Goal: Transaction & Acquisition: Purchase product/service

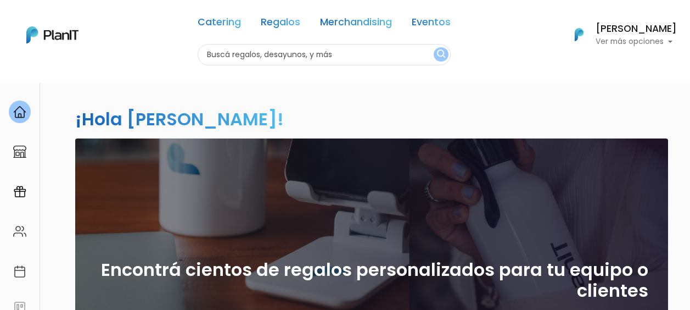
click at [281, 57] on input "text" at bounding box center [324, 54] width 253 height 21
type input "brunc"
click at [438, 53] on button "submit" at bounding box center [441, 54] width 15 height 14
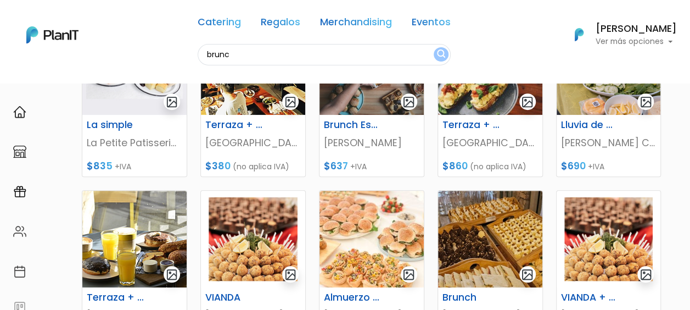
scroll to position [385, 0]
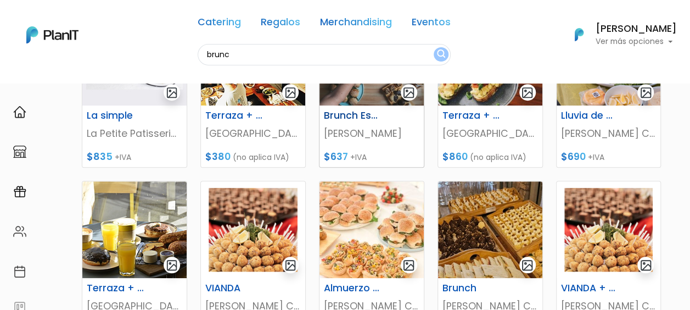
click at [359, 135] on p "[PERSON_NAME]" at bounding box center [372, 133] width 96 height 14
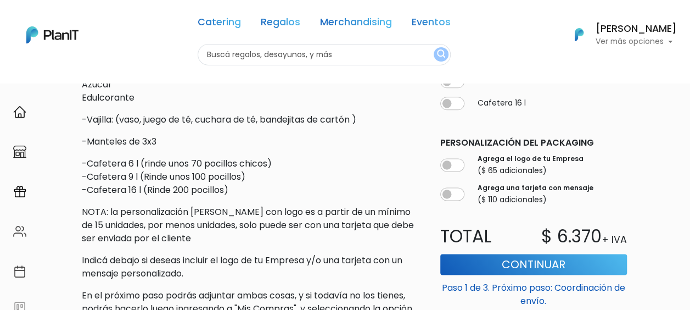
scroll to position [714, 0]
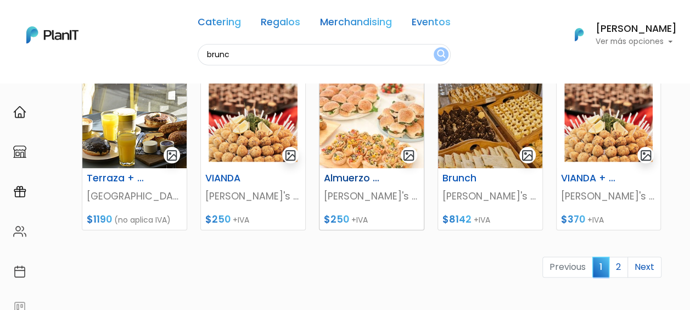
scroll to position [110, 0]
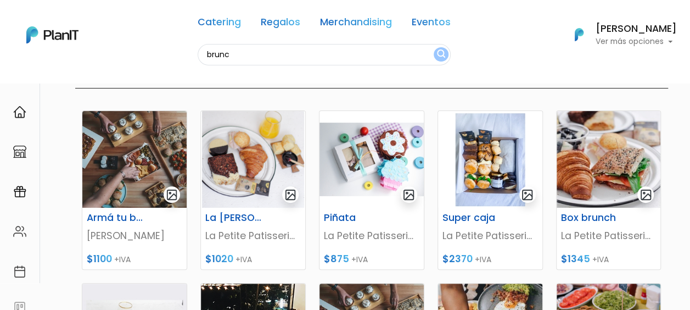
click at [235, 51] on input "brunc" at bounding box center [324, 54] width 253 height 21
click at [209, 54] on input "brunc" at bounding box center [324, 54] width 253 height 21
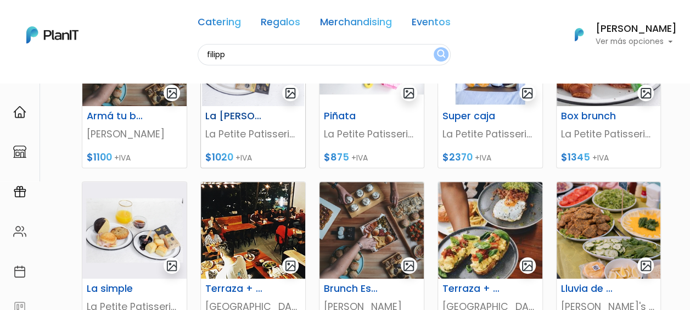
scroll to position [220, 0]
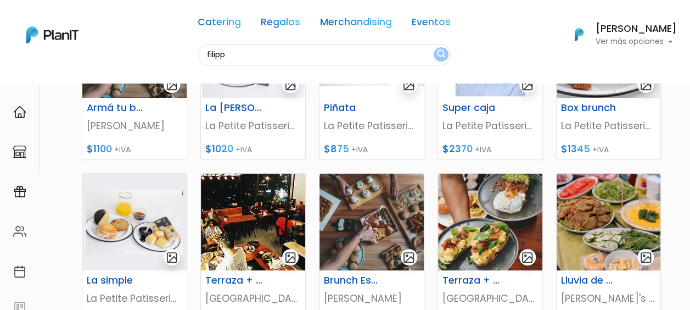
click at [226, 54] on input "filipp" at bounding box center [324, 54] width 253 height 21
type input "[PERSON_NAME]"
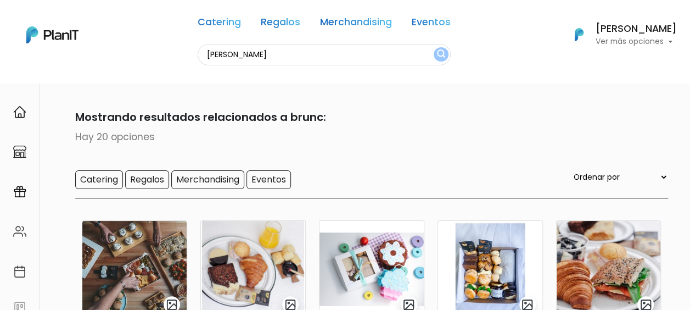
click at [437, 51] on img "submit" at bounding box center [441, 54] width 8 height 10
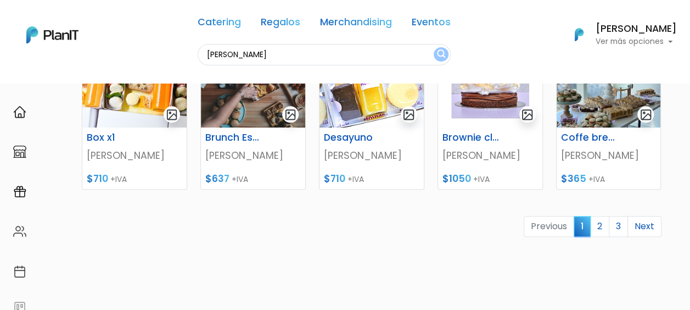
scroll to position [549, 0]
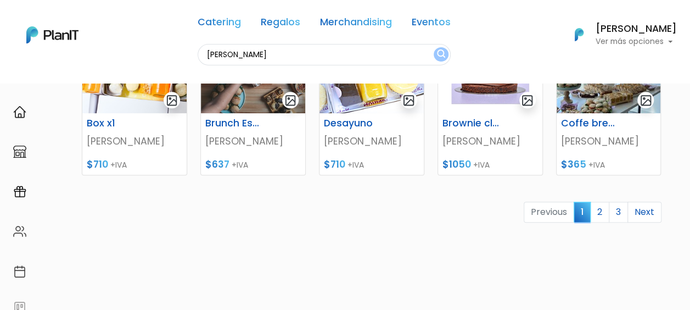
click at [235, 52] on input "[PERSON_NAME]" at bounding box center [324, 54] width 253 height 21
type input "filipa vale"
drag, startPoint x: 433, startPoint y: 55, endPoint x: 425, endPoint y: 85, distance: 30.3
click at [437, 55] on img "submit" at bounding box center [441, 54] width 8 height 10
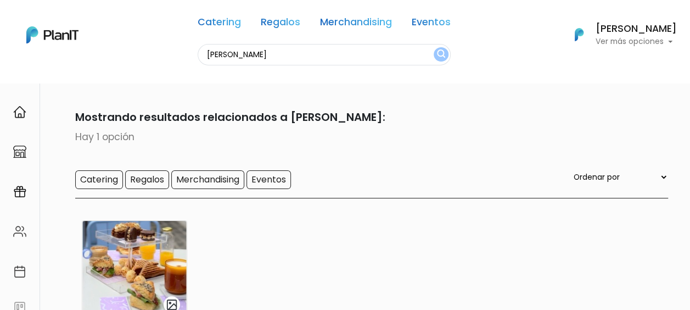
click at [233, 52] on input "filipa vale" at bounding box center [324, 54] width 253 height 21
type input "[PERSON_NAME]"
click at [437, 54] on img "submit" at bounding box center [441, 54] width 8 height 10
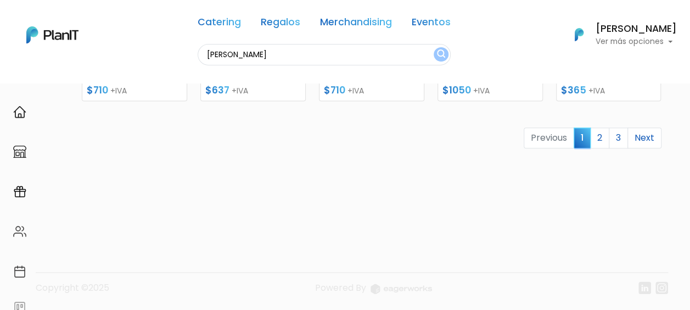
scroll to position [624, 0]
drag, startPoint x: 599, startPoint y: 137, endPoint x: 583, endPoint y: 187, distance: 52.1
click at [599, 137] on link "2" at bounding box center [600, 137] width 19 height 21
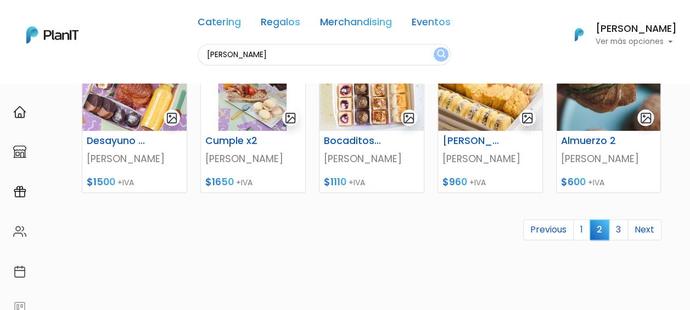
scroll to position [549, 0]
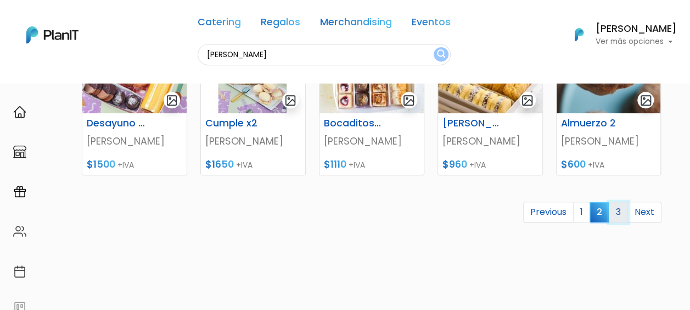
click at [621, 215] on link "3" at bounding box center [618, 212] width 19 height 21
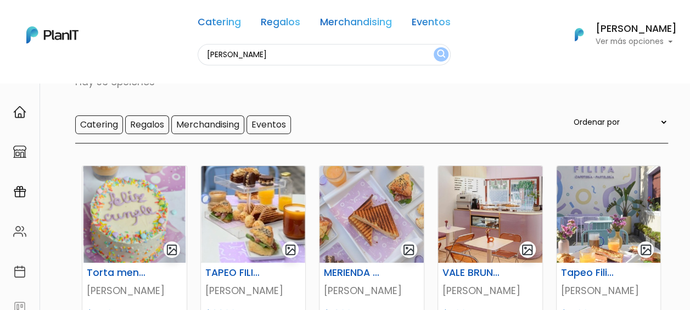
scroll to position [110, 0]
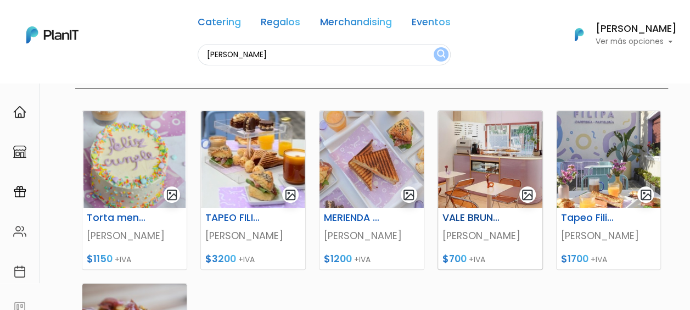
click at [508, 157] on img at bounding box center [490, 159] width 104 height 97
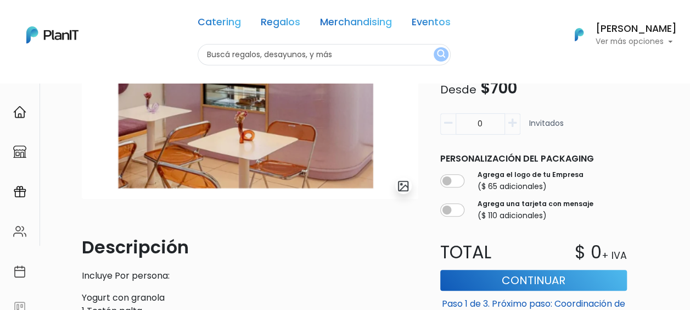
scroll to position [165, 0]
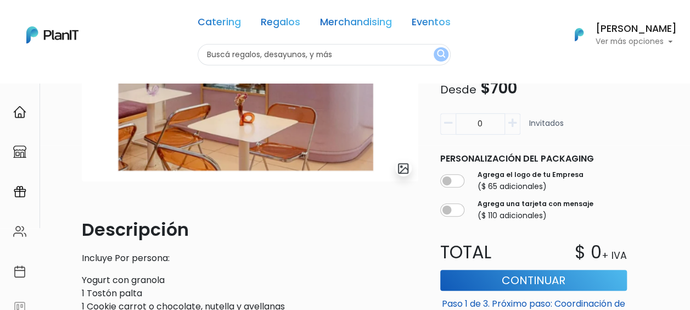
click at [514, 120] on icon "button" at bounding box center [513, 123] width 8 height 10
type input "1"
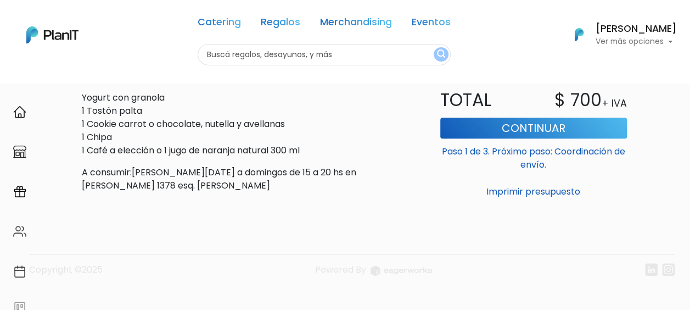
scroll to position [357, 0]
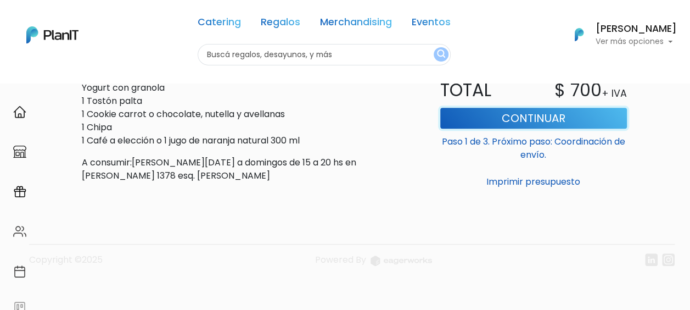
click at [555, 124] on button "Continuar" at bounding box center [534, 118] width 187 height 21
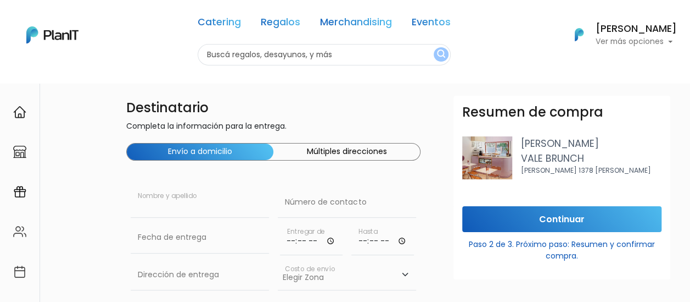
click at [205, 202] on input "text" at bounding box center [200, 202] width 138 height 31
click at [628, 145] on p "[PERSON_NAME]" at bounding box center [591, 143] width 141 height 14
click at [325, 152] on button "Múltiples direcciones" at bounding box center [347, 151] width 147 height 16
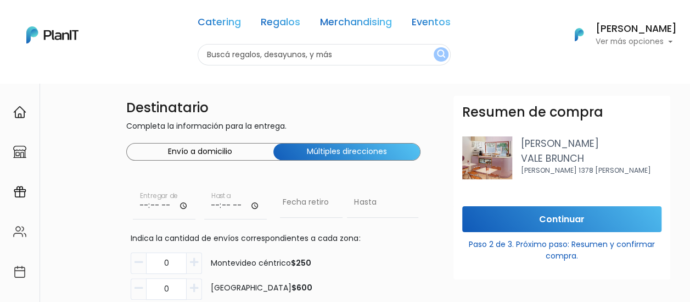
click at [208, 151] on button "Envío a domicilio" at bounding box center [200, 151] width 147 height 16
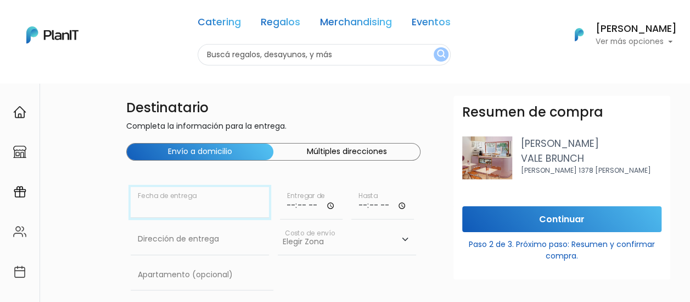
click at [231, 203] on input "text" at bounding box center [200, 202] width 138 height 31
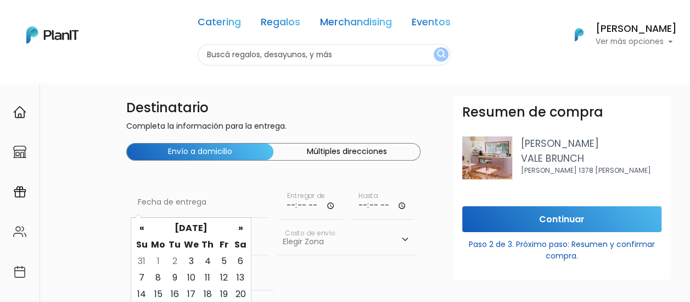
click at [205, 263] on td "4" at bounding box center [207, 261] width 16 height 16
type input "[DATE]"
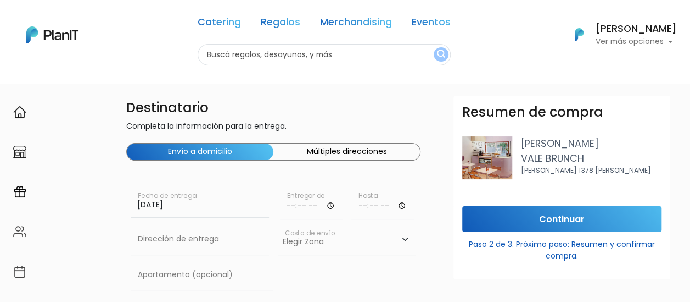
click at [299, 201] on input "time" at bounding box center [311, 203] width 63 height 33
click at [324, 205] on input "time" at bounding box center [311, 203] width 63 height 33
click at [333, 205] on input "time" at bounding box center [311, 203] width 63 height 33
type input "10:21"
click at [399, 203] on input "time" at bounding box center [383, 203] width 63 height 33
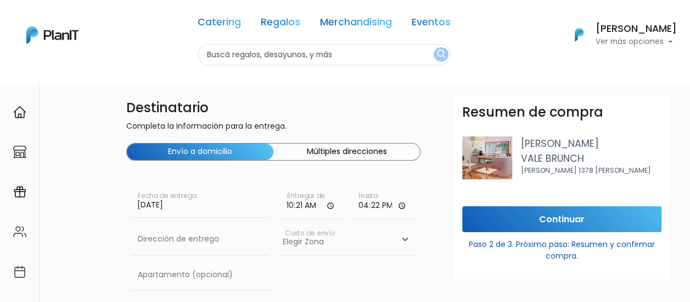
type input "16:22"
click at [365, 256] on div "Elegir [GEOGRAPHIC_DATA]- $600 [GEOGRAPHIC_DATA]- $250 Costo de envío" at bounding box center [347, 241] width 138 height 35
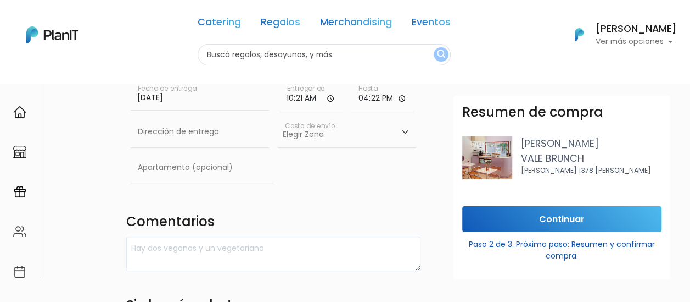
scroll to position [110, 0]
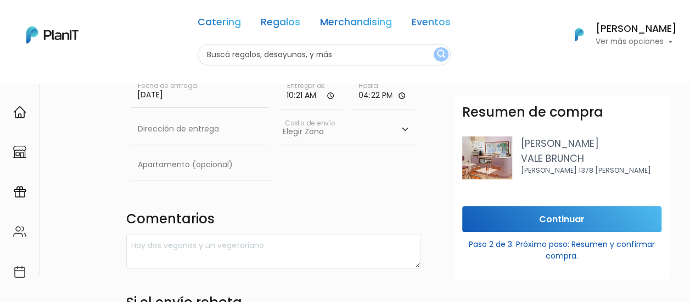
click at [310, 132] on select "Elegir [GEOGRAPHIC_DATA]- $600 [GEOGRAPHIC_DATA]- $250" at bounding box center [347, 129] width 138 height 31
select select "10"
click at [278, 114] on select "Elegir [GEOGRAPHIC_DATA]- $600 [GEOGRAPHIC_DATA]- $250" at bounding box center [347, 129] width 138 height 31
click at [202, 129] on input "text" at bounding box center [200, 129] width 138 height 31
type input "Yaguaron 1407 Piso 4"
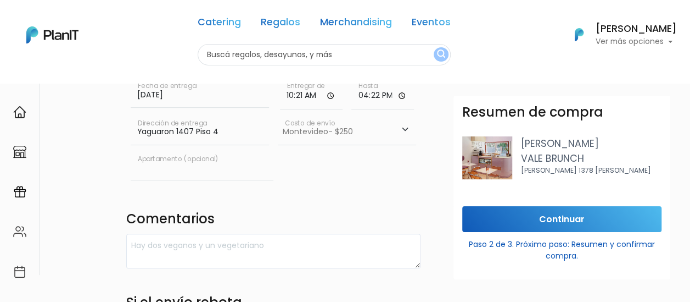
click at [202, 163] on input "text" at bounding box center [202, 164] width 143 height 31
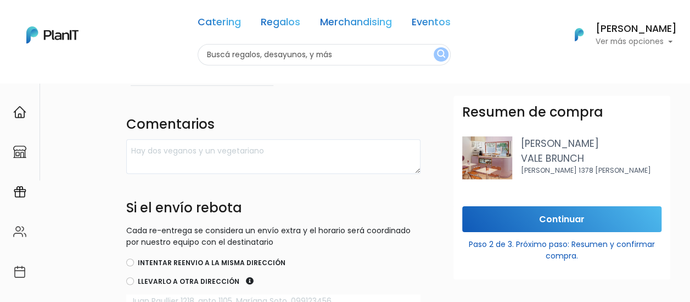
scroll to position [220, 0]
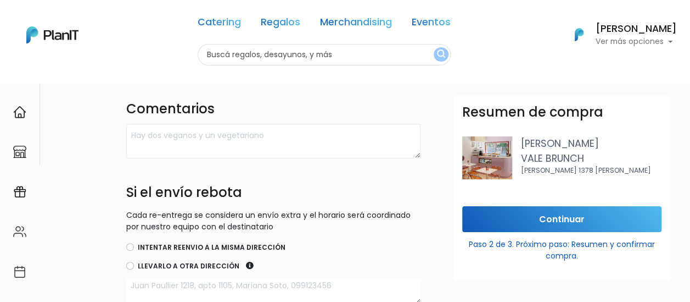
type input "Apto 401"
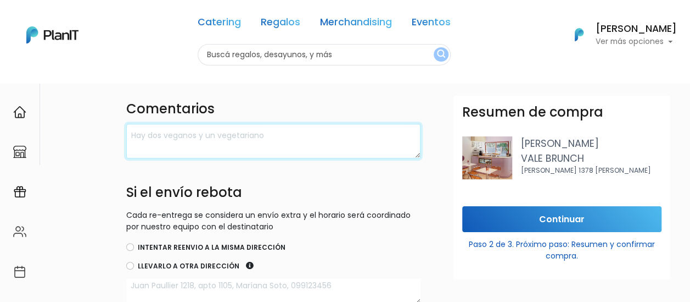
click at [213, 138] on textarea at bounding box center [273, 141] width 294 height 35
click at [193, 131] on textarea "envio via mail a [EMAIL_ADDRESS][DOMAIN_NAME]" at bounding box center [273, 141] width 294 height 35
click at [332, 131] on textarea "envio via mail a [EMAIL_ADDRESS][DOMAIN_NAME]" at bounding box center [273, 141] width 294 height 35
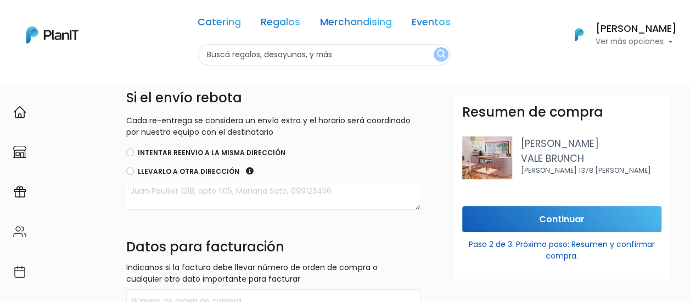
scroll to position [330, 0]
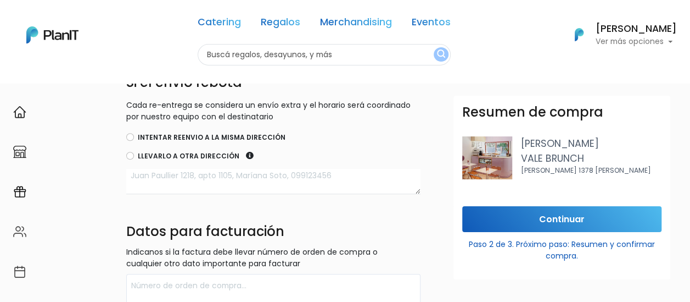
type textarea "envio via mail a [PERSON_NAME][EMAIL_ADDRESS][DOMAIN_NAME] [PERSON_NAME][DOMAIN…"
click at [191, 136] on label "Intentar reenvio a la misma dirección" at bounding box center [212, 137] width 148 height 10
click at [134, 136] on input "Intentar reenvio a la misma dirección" at bounding box center [130, 137] width 8 height 8
radio input "true"
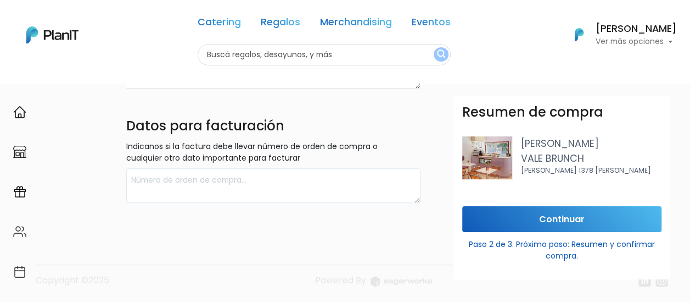
scroll to position [435, 0]
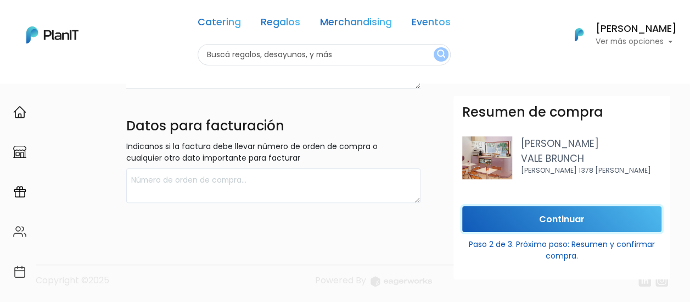
click at [541, 229] on input "Continuar" at bounding box center [562, 219] width 199 height 26
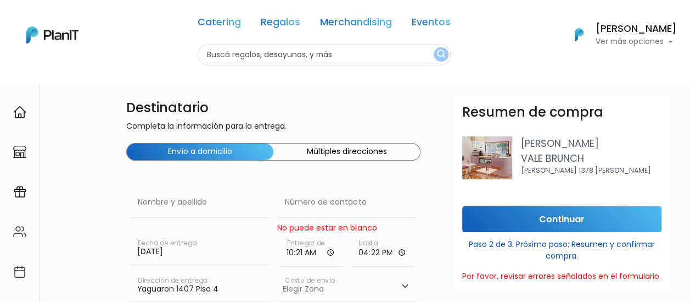
scroll to position [0, 0]
click at [190, 202] on input "text" at bounding box center [200, 202] width 138 height 31
type input "[US_STATE][PERSON_NAME]"
click at [358, 205] on input "text" at bounding box center [347, 202] width 138 height 31
click at [413, 228] on div "099601548 Número de contacto No puede estar en blanco" at bounding box center [347, 210] width 138 height 47
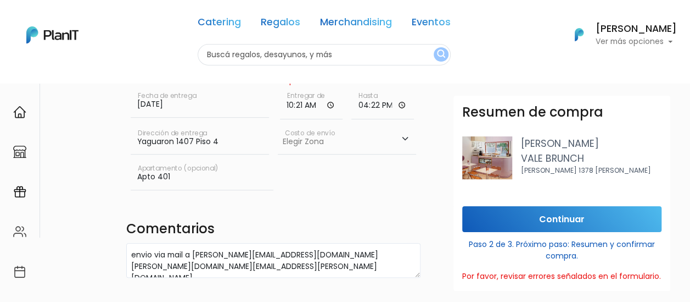
scroll to position [165, 0]
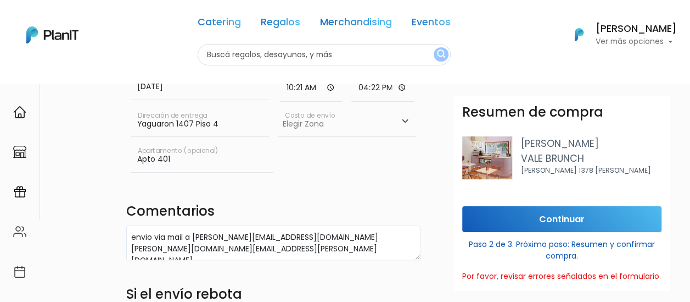
click at [508, 231] on div "Continuar Paso 2 de 3. Próximo paso: Resumen y confirmar compra. Por favor, rev…" at bounding box center [562, 248] width 217 height 85
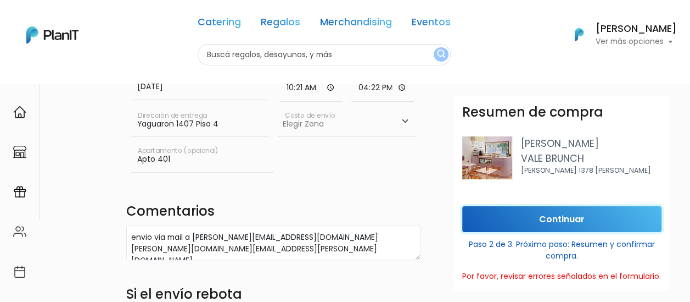
click at [505, 220] on input "Continuar" at bounding box center [562, 219] width 199 height 26
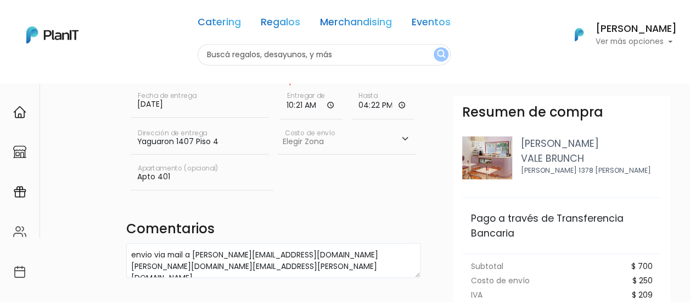
scroll to position [0, 0]
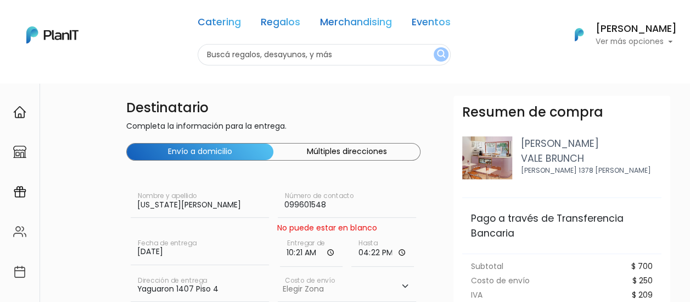
click at [397, 207] on input "099601548" at bounding box center [347, 202] width 138 height 31
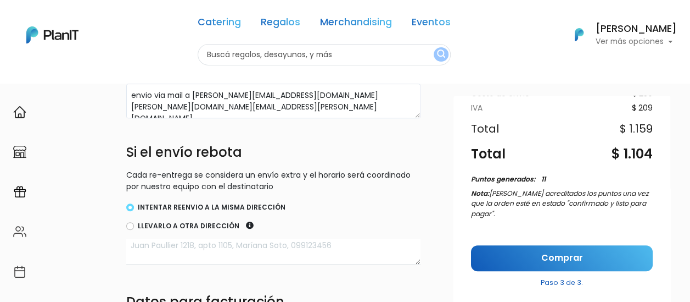
scroll to position [330, 0]
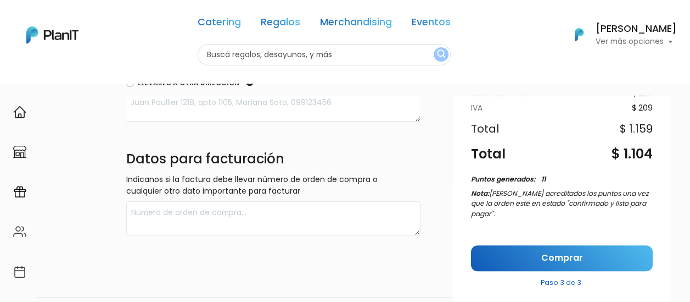
scroll to position [459, 0]
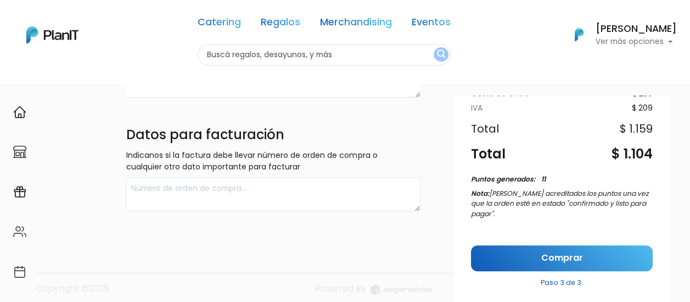
scroll to position [482, 0]
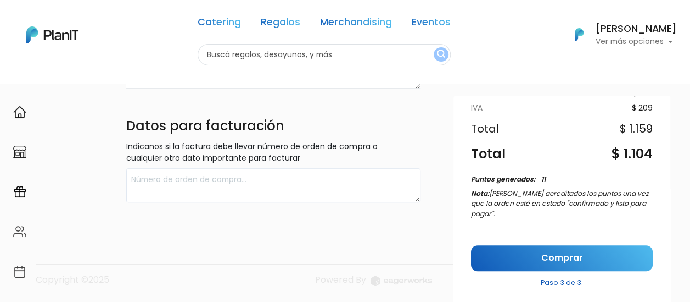
click at [248, 158] on p "Indicanos si la factura debe llevar número de orden de compra o cualquier otro …" at bounding box center [273, 152] width 294 height 23
click at [541, 168] on div "Subtotal $ 700 Costo de envío $ 250 Gift card - 0 Gift card - 0 IVA $ 209 Total…" at bounding box center [562, 151] width 199 height 169
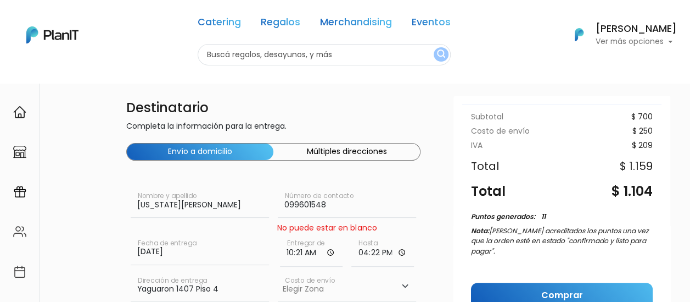
scroll to position [0, 0]
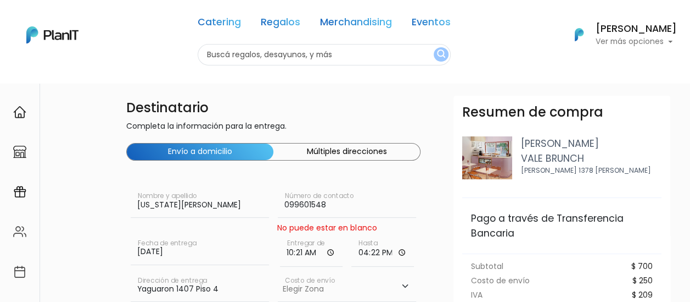
click at [331, 193] on input "099601548" at bounding box center [347, 202] width 138 height 31
click at [286, 200] on input "099601548" at bounding box center [347, 202] width 138 height 31
click at [331, 232] on div "No puede estar en blanco" at bounding box center [326, 228] width 99 height 12
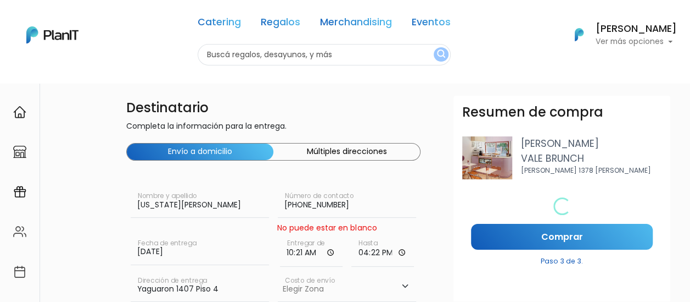
click at [305, 256] on input "10:21" at bounding box center [311, 249] width 63 height 33
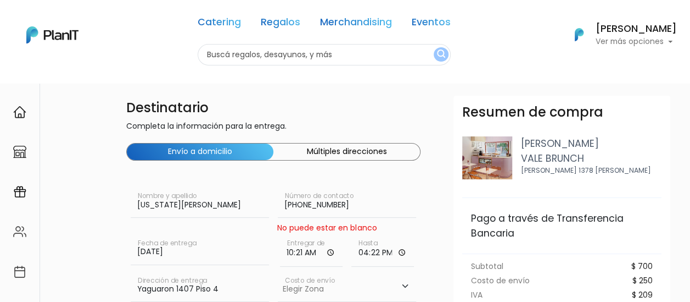
click at [377, 197] on input "[PHONE_NUMBER]" at bounding box center [347, 202] width 138 height 31
drag, startPoint x: 317, startPoint y: 204, endPoint x: 330, endPoint y: 203, distance: 12.7
click at [317, 203] on input "[PHONE_NUMBER]" at bounding box center [347, 202] width 138 height 31
drag, startPoint x: 358, startPoint y: 199, endPoint x: 220, endPoint y: 194, distance: 138.5
click at [223, 194] on div "[US_STATE][PERSON_NAME] Nombre y apellido [PHONE_NUMBER] Número de contacto No …" at bounding box center [273, 210] width 294 height 47
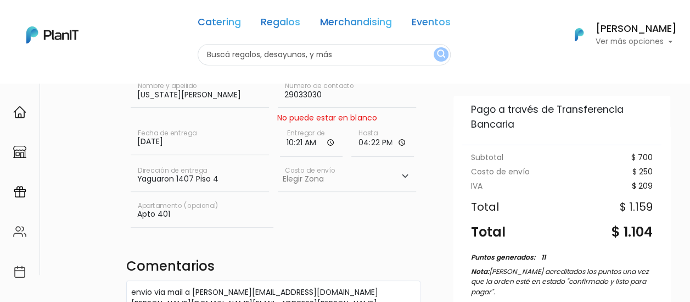
scroll to position [110, 0]
type input "29033030"
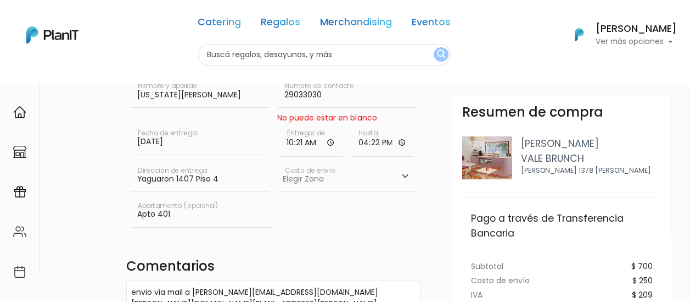
click at [360, 170] on select "Elegir [GEOGRAPHIC_DATA]- $600 [GEOGRAPHIC_DATA]- $250" at bounding box center [347, 176] width 138 height 31
click at [332, 137] on input "10:21" at bounding box center [311, 140] width 63 height 33
type input "10:00"
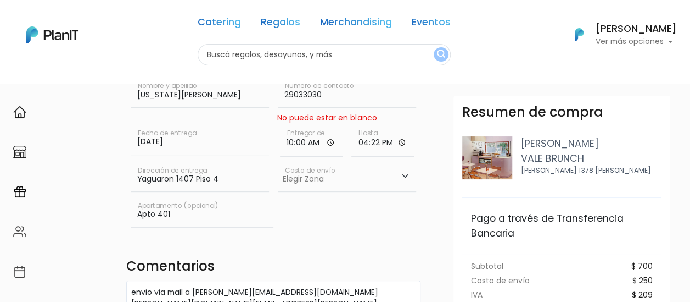
click at [347, 142] on div "10:00 Entregar de 16:22 Hasta" at bounding box center [347, 142] width 143 height 37
click at [363, 119] on div "No puede estar en blanco" at bounding box center [326, 118] width 99 height 12
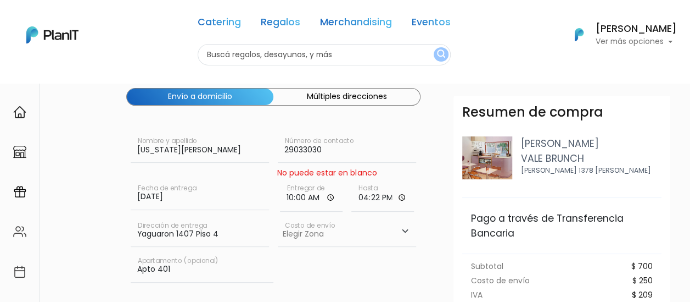
drag, startPoint x: 356, startPoint y: 146, endPoint x: 267, endPoint y: 152, distance: 89.2
click at [263, 152] on div "[US_STATE][PERSON_NAME] Nombre y apellido 29033030 Número de contacto No puede …" at bounding box center [273, 155] width 294 height 47
click at [199, 150] on input "[US_STATE][PERSON_NAME]" at bounding box center [200, 147] width 138 height 31
click at [339, 137] on input "29033030" at bounding box center [347, 147] width 138 height 31
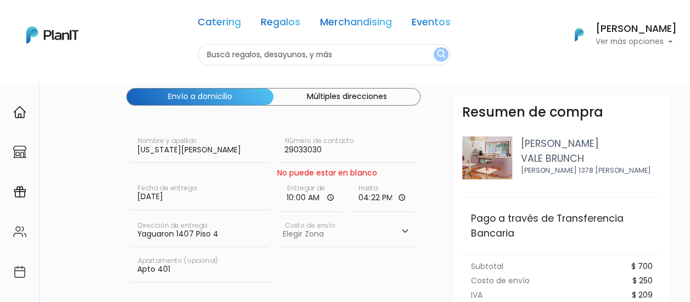
drag, startPoint x: 333, startPoint y: 145, endPoint x: 244, endPoint y: 146, distance: 89.0
click at [240, 144] on div "[US_STATE][PERSON_NAME] Nombre y apellido 29033030 Número de contacto No puede …" at bounding box center [273, 155] width 294 height 47
type input "099601548"
drag, startPoint x: 363, startPoint y: 220, endPoint x: 359, endPoint y: 226, distance: 7.6
click at [363, 220] on select "Elegir [GEOGRAPHIC_DATA]- $600 [GEOGRAPHIC_DATA]- $250" at bounding box center [347, 231] width 138 height 31
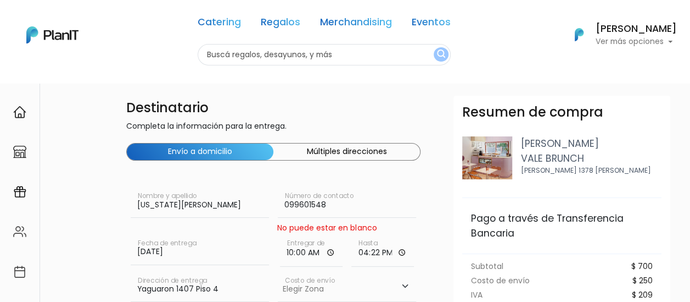
click at [390, 213] on input "099601548" at bounding box center [347, 202] width 138 height 31
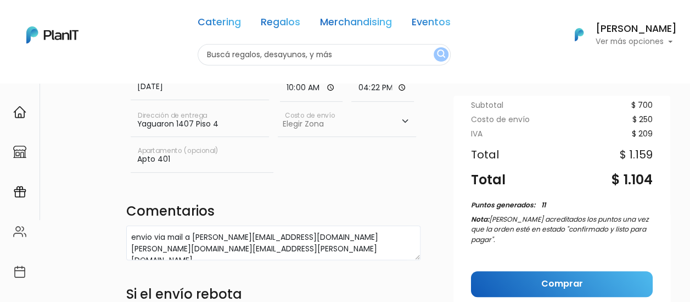
scroll to position [187, 0]
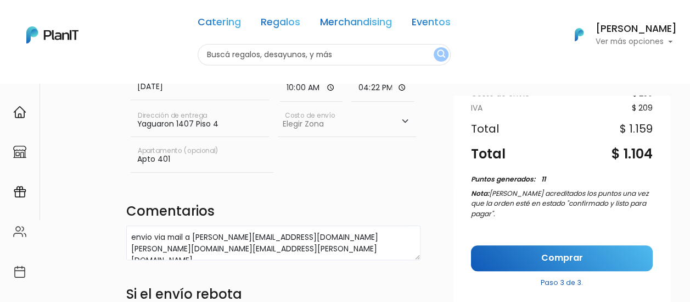
drag, startPoint x: 583, startPoint y: 792, endPoint x: 543, endPoint y: 786, distance: 40.6
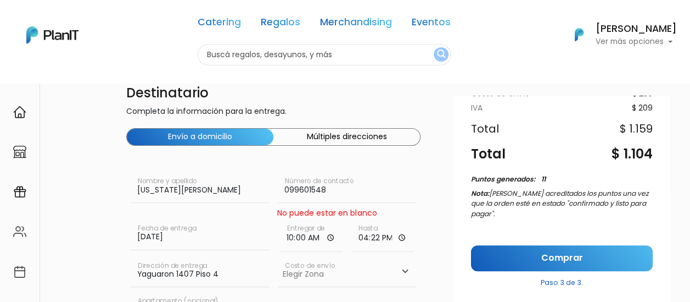
scroll to position [0, 0]
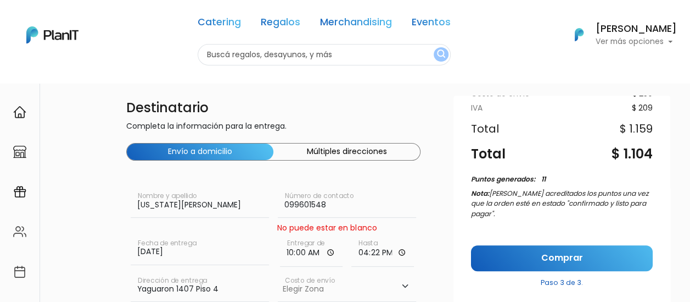
click at [344, 194] on input "099601548" at bounding box center [347, 202] width 138 height 31
click at [342, 203] on input "099601548" at bounding box center [347, 202] width 138 height 31
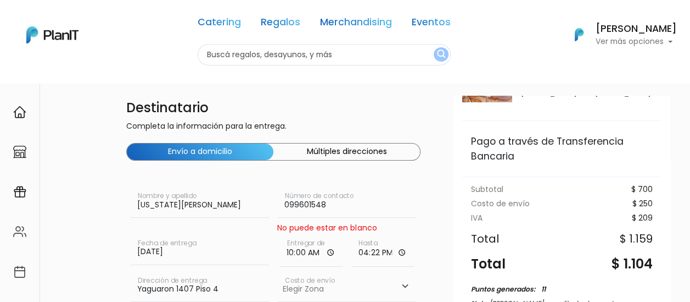
click at [238, 210] on input "[US_STATE][PERSON_NAME]" at bounding box center [200, 202] width 138 height 31
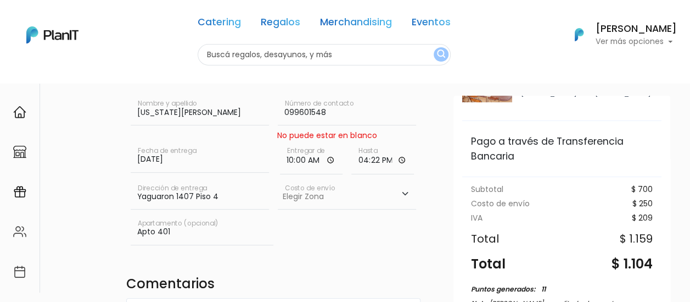
scroll to position [110, 0]
